Goal: Information Seeking & Learning: Learn about a topic

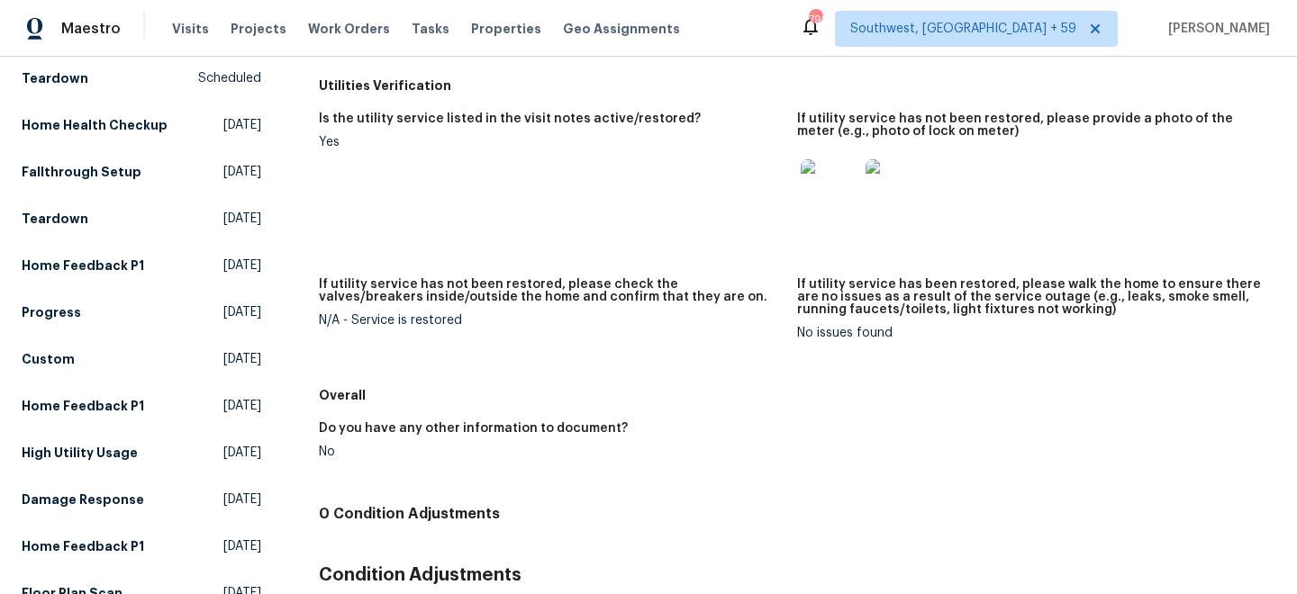
scroll to position [147, 0]
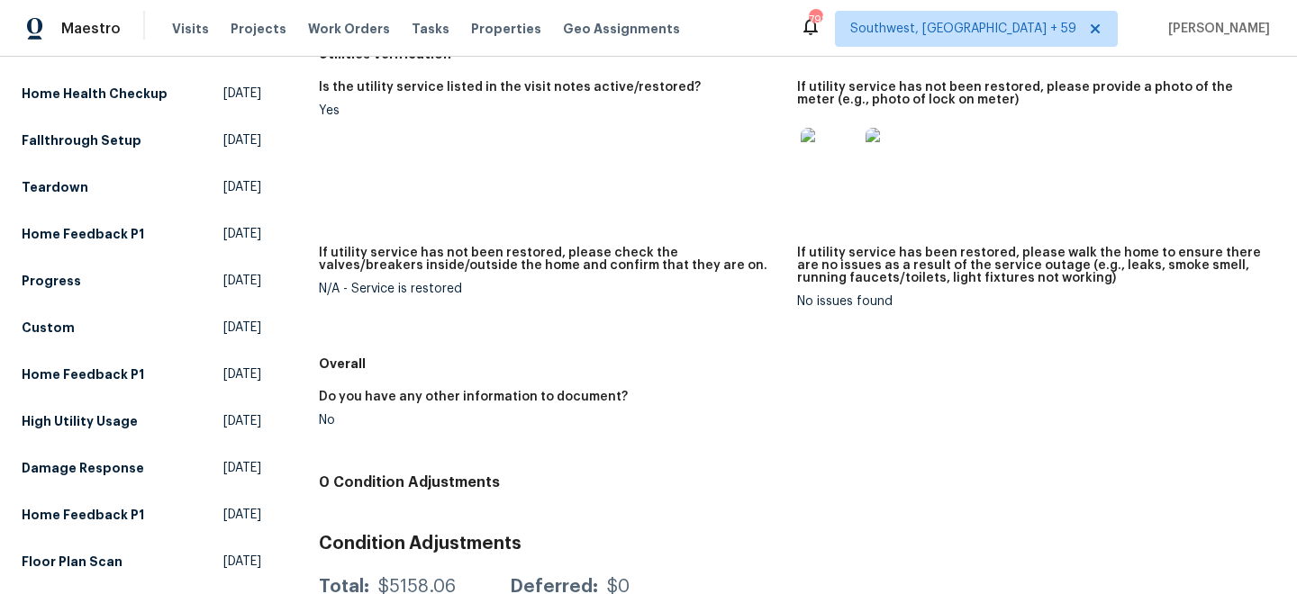
scroll to position [231, 0]
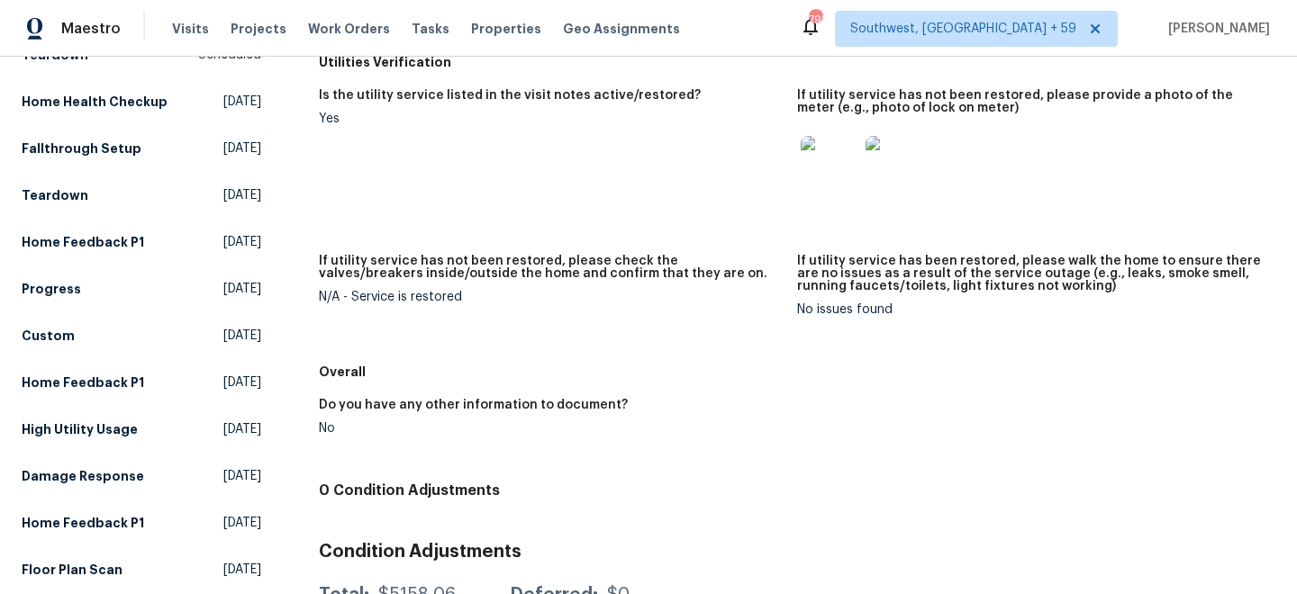
click at [824, 171] on img at bounding box center [829, 165] width 58 height 58
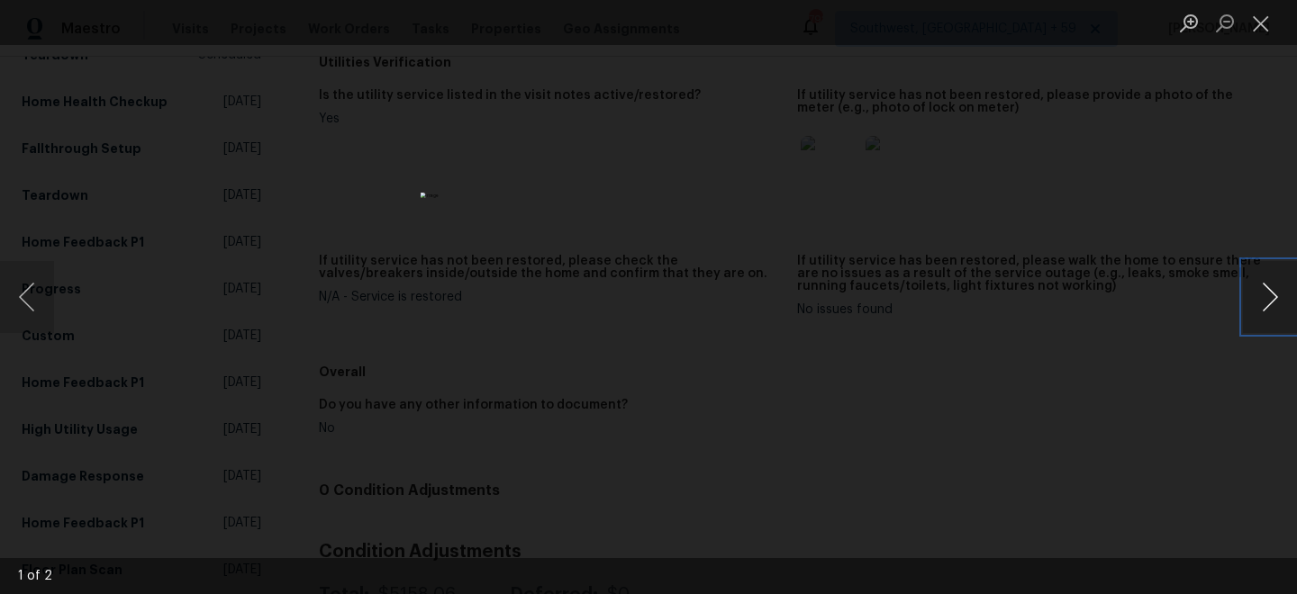
click at [1268, 294] on button "Next image" at bounding box center [1270, 297] width 54 height 72
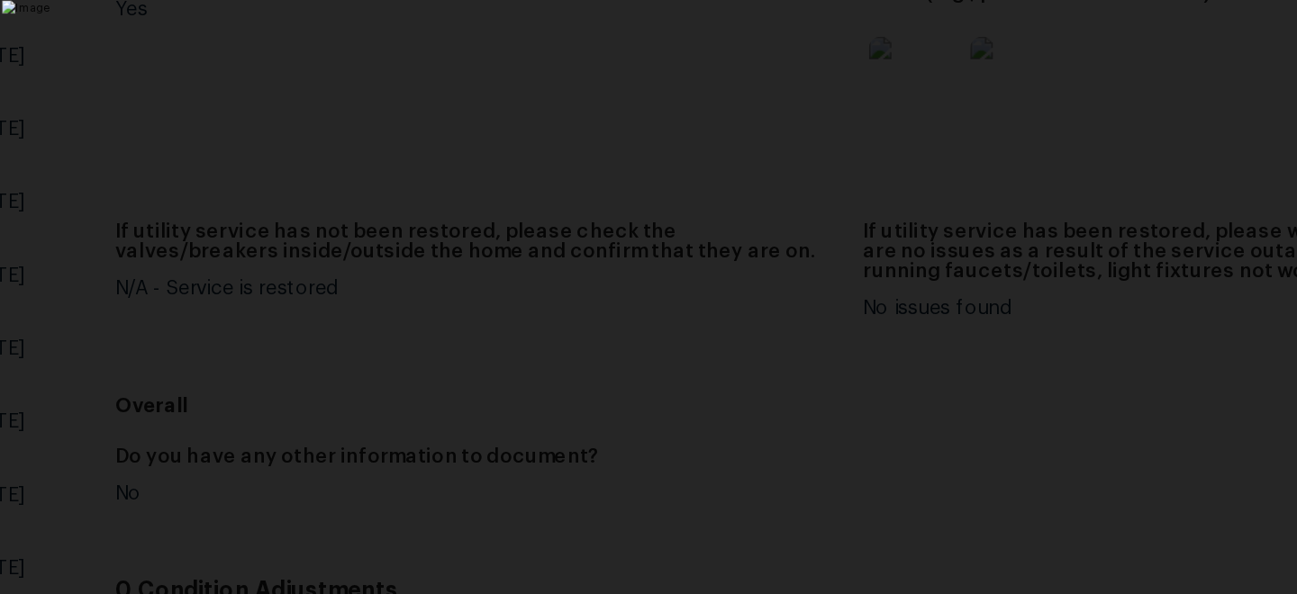
click at [1042, 169] on div "Lightbox" at bounding box center [648, 297] width 1297 height 594
